Goal: Find specific page/section: Find specific page/section

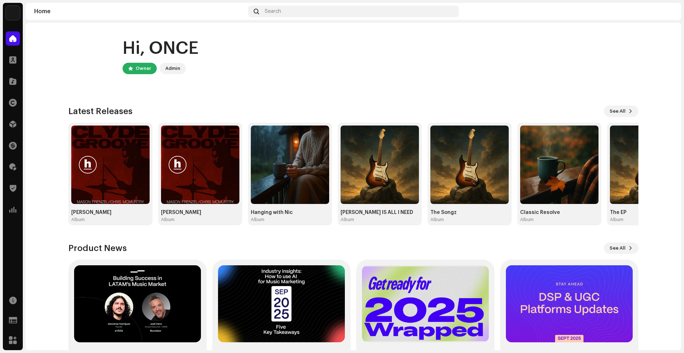
click at [467, 81] on home-user "Hi, ONCE Owner Admin" at bounding box center [353, 61] width 570 height 54
click at [15, 61] on span at bounding box center [12, 60] width 7 height 6
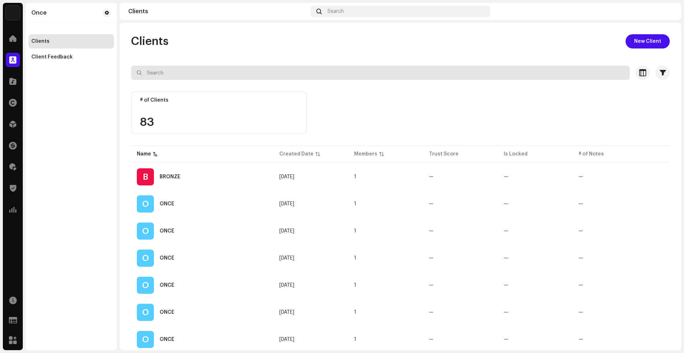
click at [168, 77] on input "text" at bounding box center [380, 73] width 499 height 14
paste input "[PERSON_NAME][EMAIL_ADDRESS][DOMAIN_NAME]"
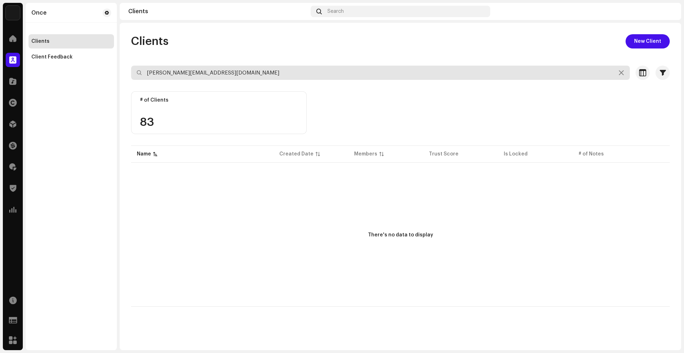
type input "[PERSON_NAME][EMAIL_ADDRESS][DOMAIN_NAME]"
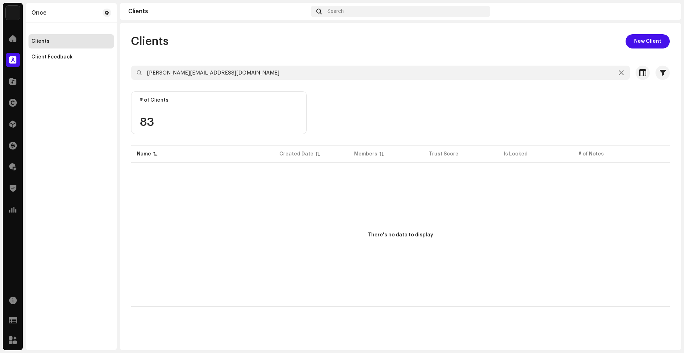
click at [208, 175] on div "There's no data to display" at bounding box center [400, 235] width 539 height 142
click at [667, 14] on img at bounding box center [666, 11] width 11 height 11
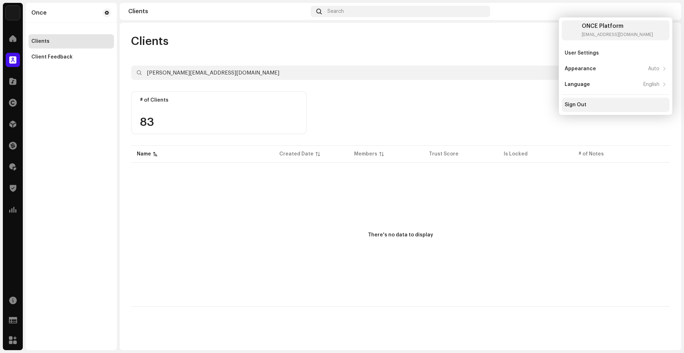
click at [584, 105] on div "Sign Out" at bounding box center [576, 105] width 22 height 6
